Goal: Obtain resource: Obtain resource

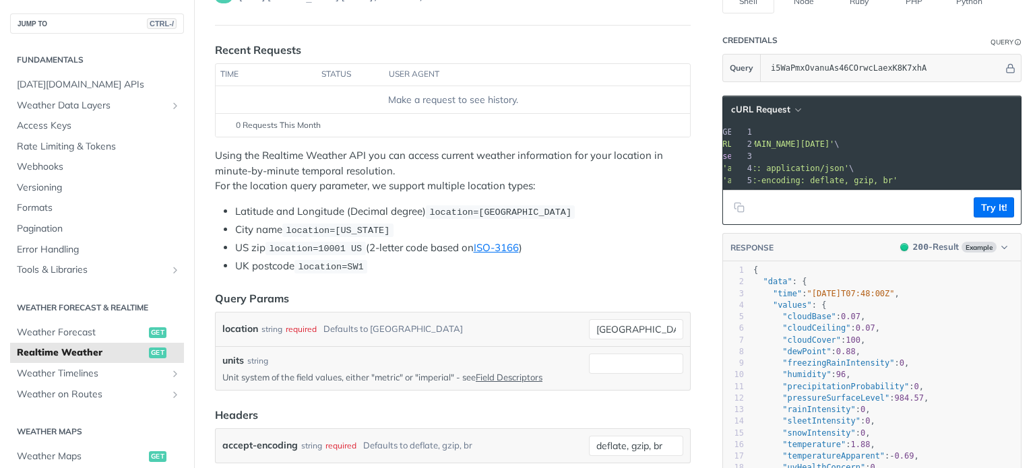
scroll to position [0, 104]
click at [824, 142] on span "'[URL][DOMAIN_NAME][DATE]'" at bounding box center [760, 143] width 127 height 9
copy span "location"
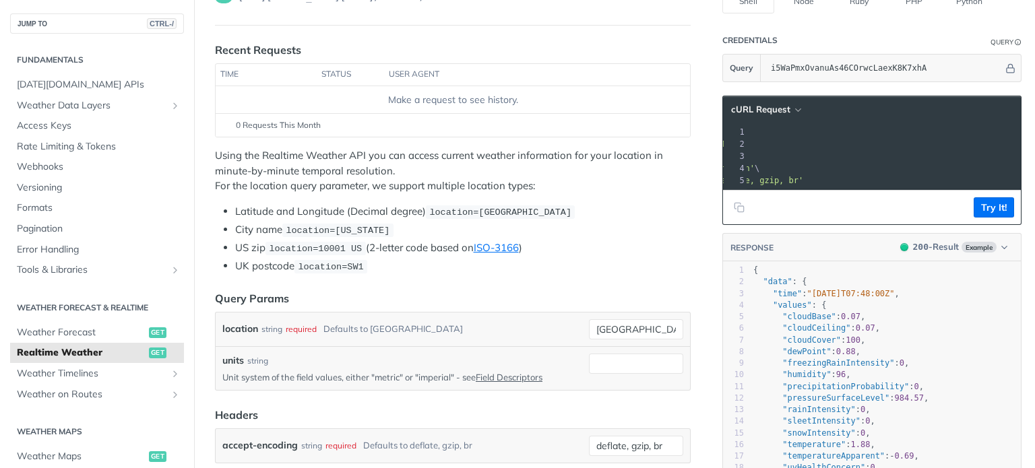
click at [740, 141] on span "'[URL][DOMAIN_NAME][DATE]'" at bounding box center [676, 143] width 127 height 9
click at [896, 162] on pre "--header 'accept: application/json' \" at bounding box center [815, 168] width 516 height 12
click at [750, 143] on span "'[URL][DOMAIN_NAME][DATE]'" at bounding box center [687, 143] width 127 height 9
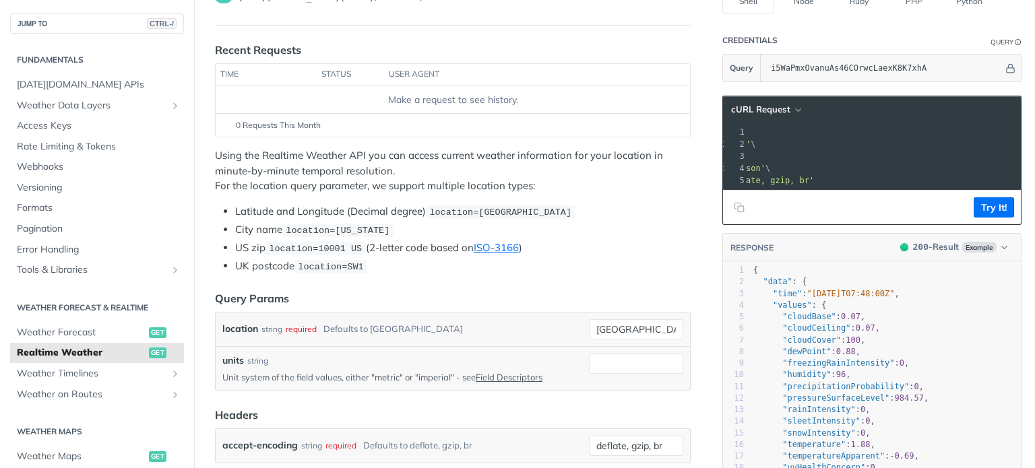
click at [750, 143] on span "'[URL][DOMAIN_NAME][DATE]'" at bounding box center [687, 143] width 127 height 9
copy span "apikey"
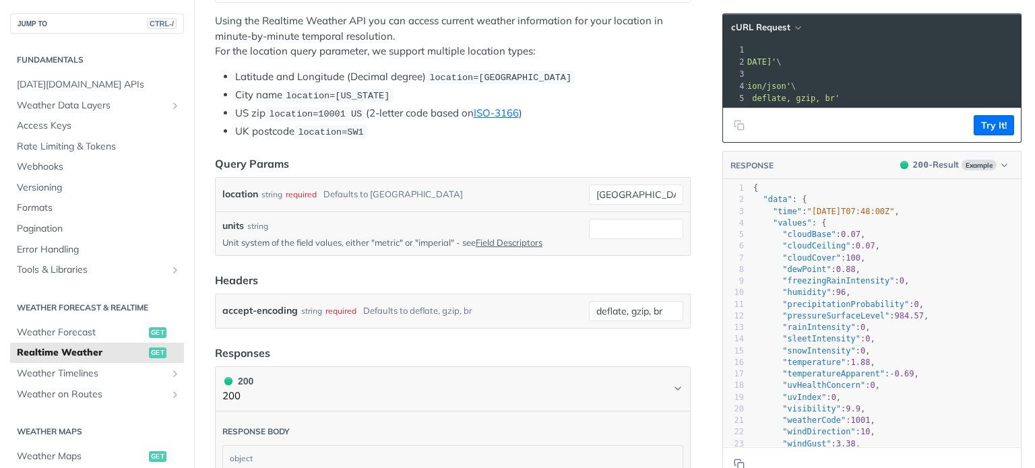
scroll to position [0, 240]
drag, startPoint x: 791, startPoint y: 60, endPoint x: 995, endPoint y: 59, distance: 204.8
click at [697, 59] on span "'[URL][DOMAIN_NAME][DATE]'" at bounding box center [633, 61] width 127 height 9
copy span "[URL][DOMAIN_NAME][DATE]"
